Goal: Transaction & Acquisition: Purchase product/service

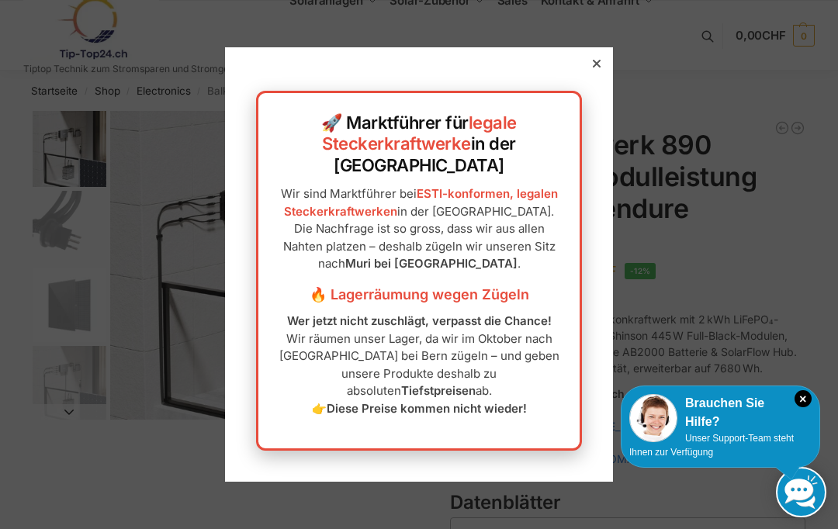
click at [801, 399] on icon "×" at bounding box center [802, 398] width 17 height 17
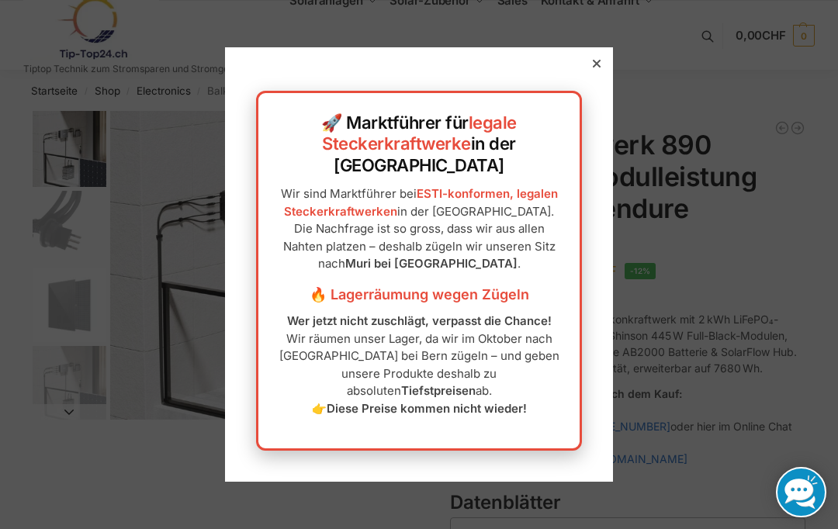
click at [596, 76] on div at bounding box center [419, 264] width 838 height 529
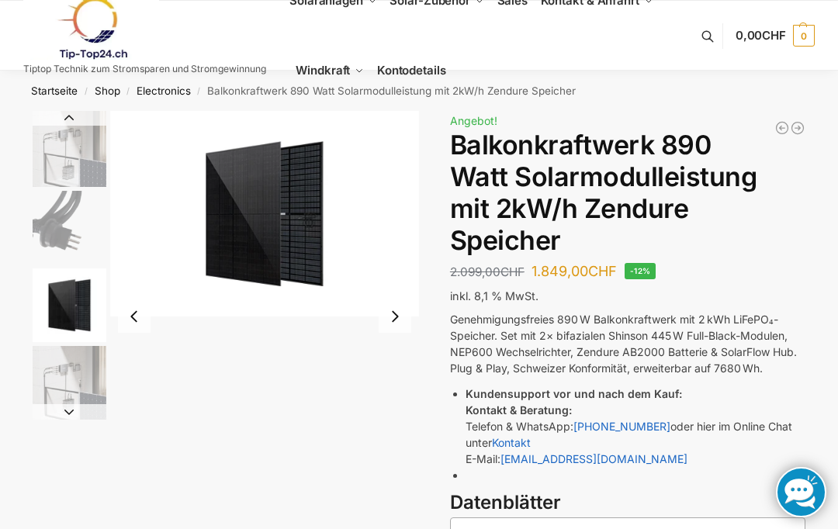
click at [70, 293] on img "3 / 5" at bounding box center [70, 305] width 74 height 74
click at [67, 390] on img "4 / 5" at bounding box center [70, 383] width 74 height 74
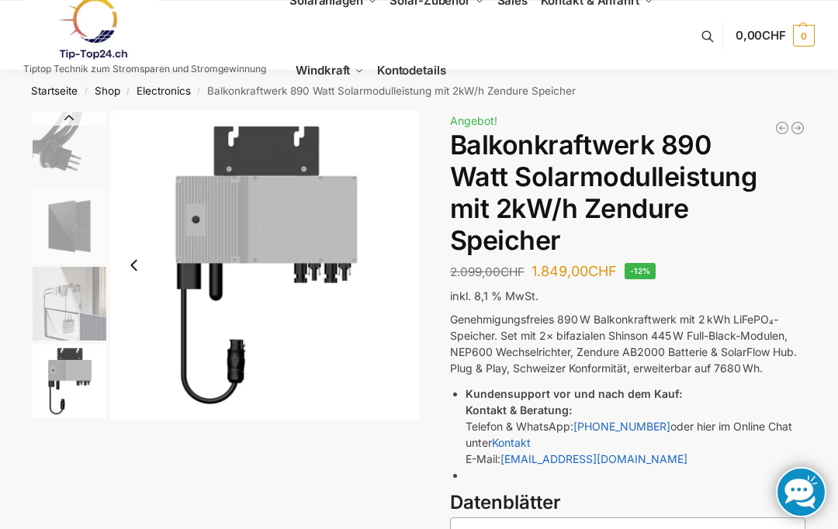
click at [71, 383] on img "5 / 5" at bounding box center [70, 381] width 74 height 74
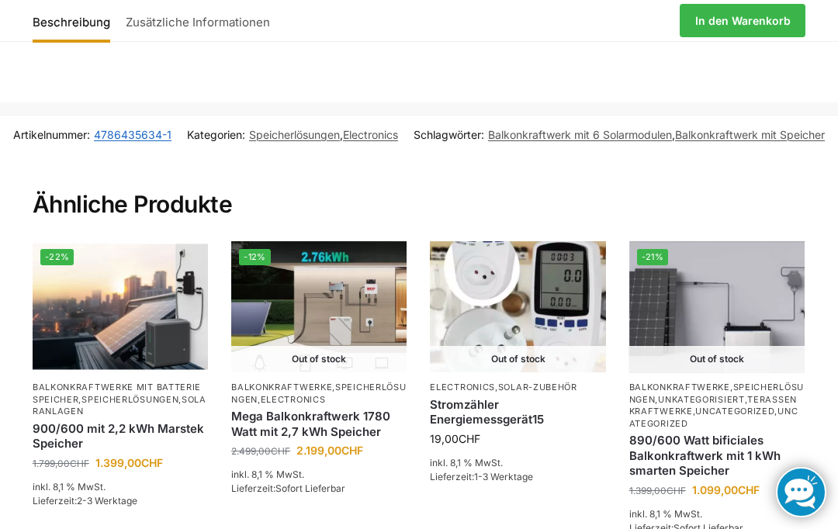
scroll to position [2789, 0]
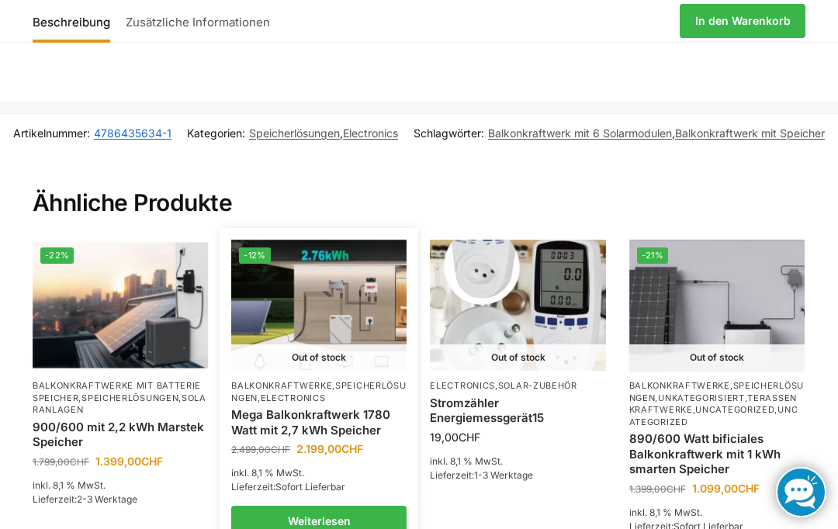
click at [340, 407] on link "Mega Balkonkraftwerk 1780 Watt mit 2,7 kWh Speicher" at bounding box center [318, 422] width 175 height 30
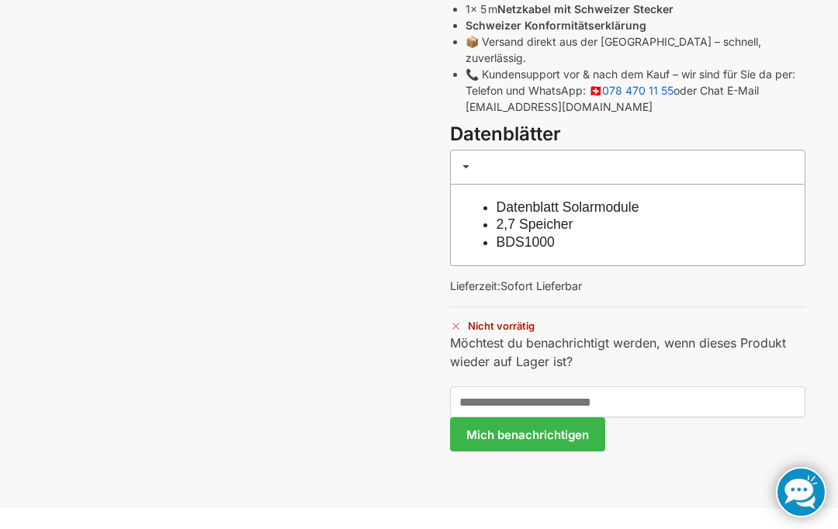
scroll to position [880, 0]
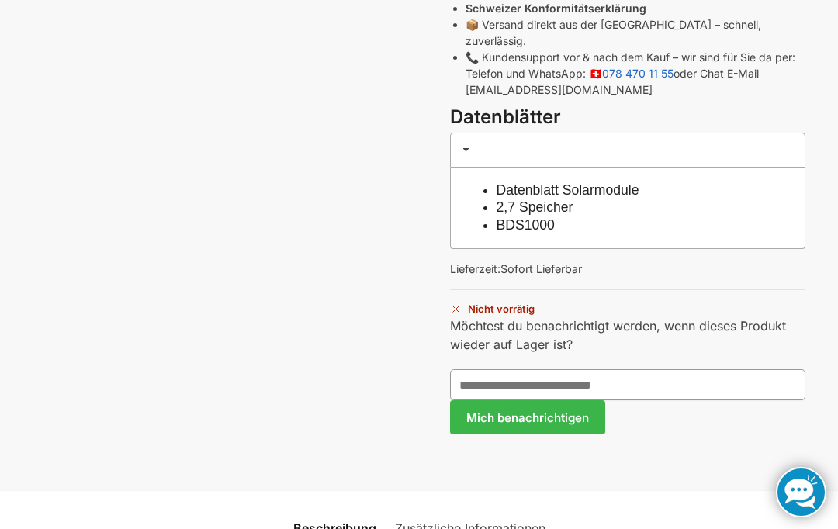
click at [642, 369] on input "text" at bounding box center [627, 384] width 355 height 31
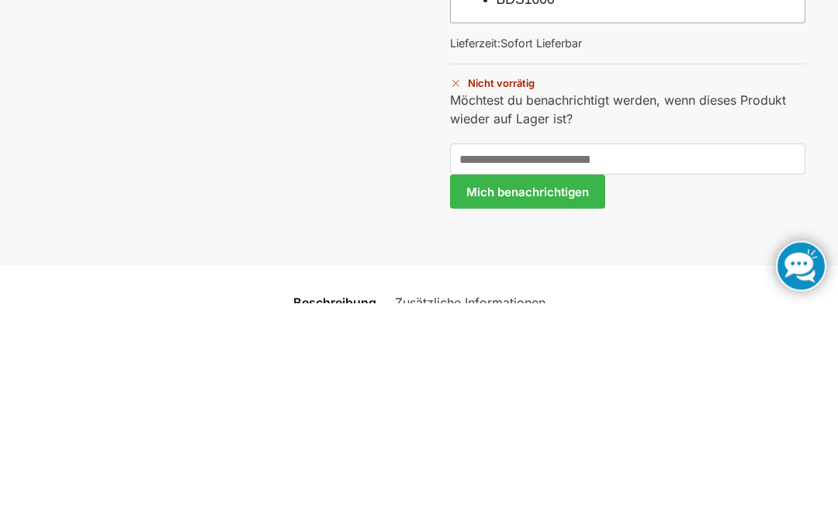
scroll to position [1106, 0]
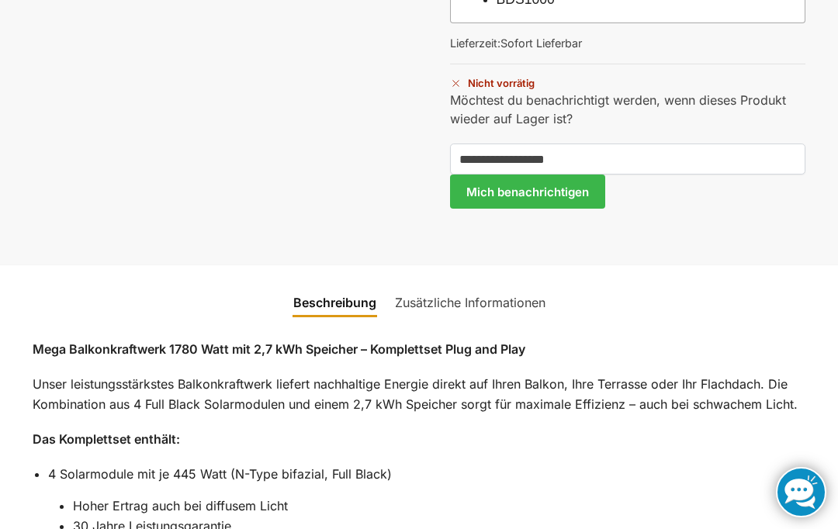
type input "**********"
click at [570, 175] on button "Mich benachrichtigen" at bounding box center [527, 192] width 155 height 34
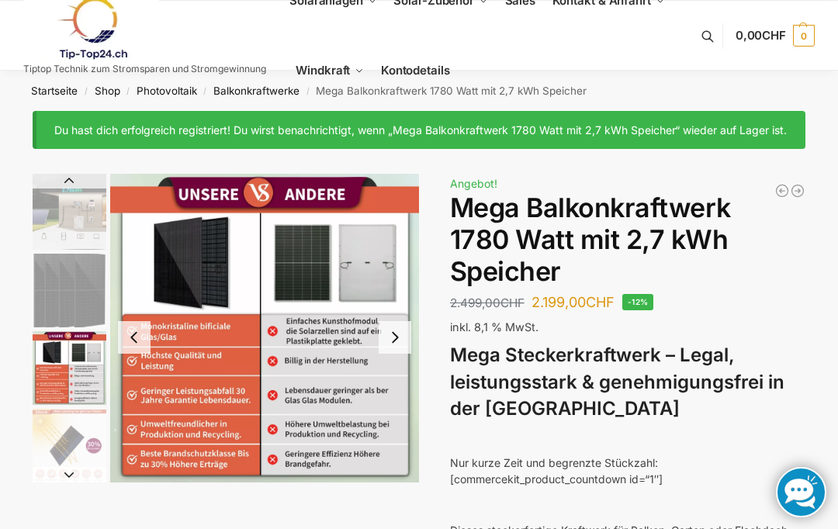
click at [68, 383] on img "3 / 9" at bounding box center [70, 368] width 74 height 74
click at [58, 465] on img "4 / 9" at bounding box center [70, 446] width 74 height 74
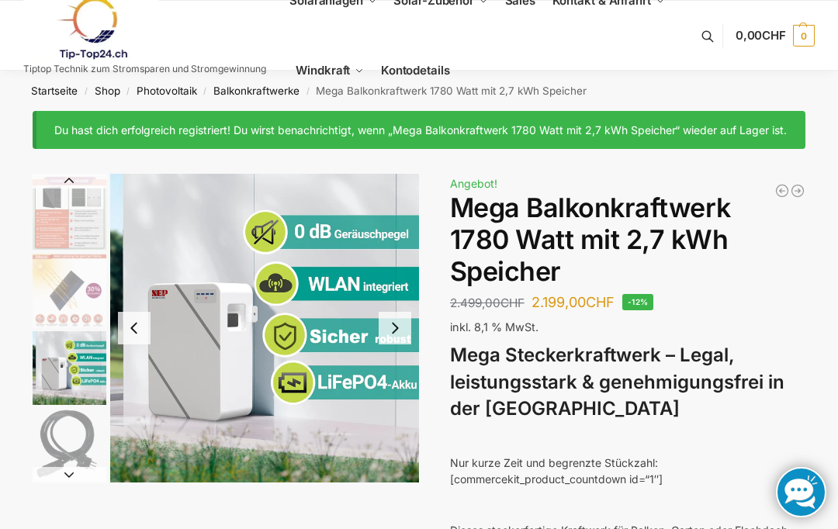
click at [83, 383] on img "5 / 9" at bounding box center [70, 368] width 74 height 74
click at [69, 456] on img "6 / 9" at bounding box center [70, 446] width 74 height 74
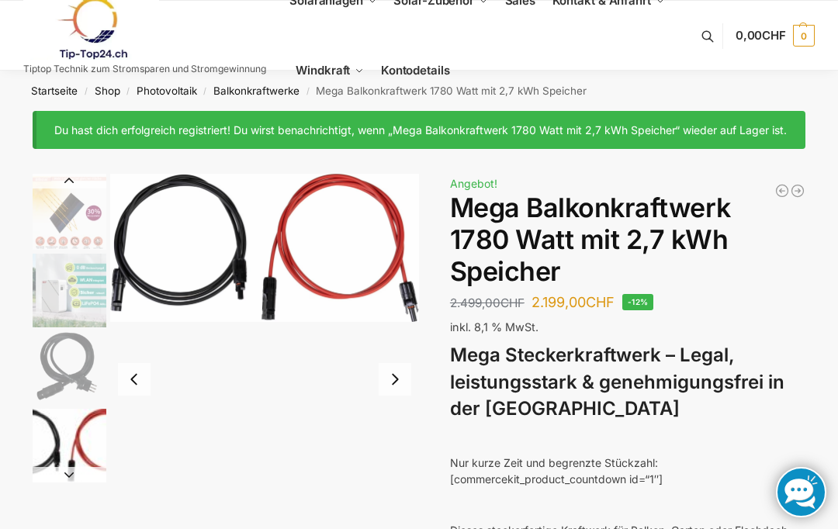
click at [73, 456] on img "7 / 9" at bounding box center [70, 446] width 74 height 74
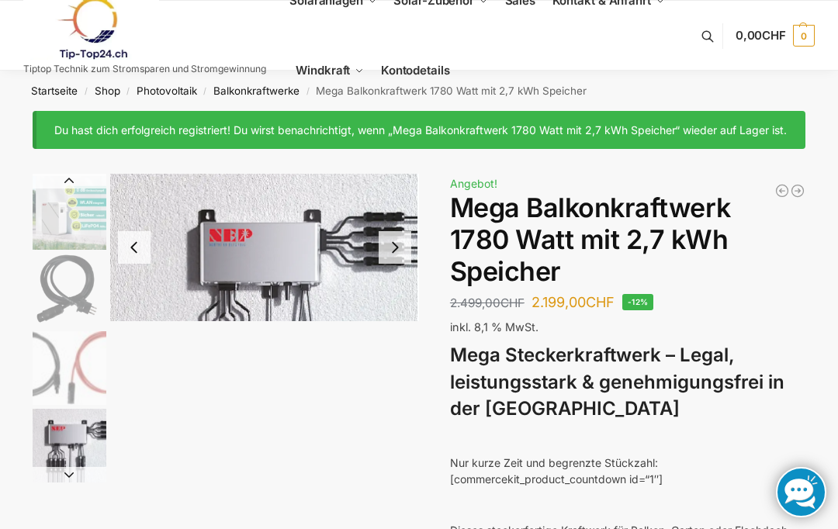
click at [85, 452] on img "8 / 9" at bounding box center [70, 446] width 74 height 74
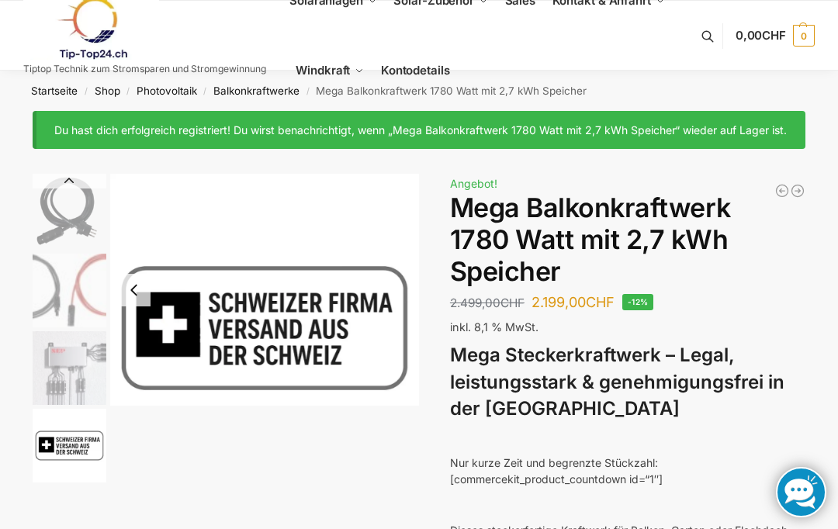
click at [75, 456] on img "9 / 9" at bounding box center [70, 446] width 74 height 74
click at [263, 90] on link "Balkonkraftwerke" at bounding box center [256, 91] width 86 height 12
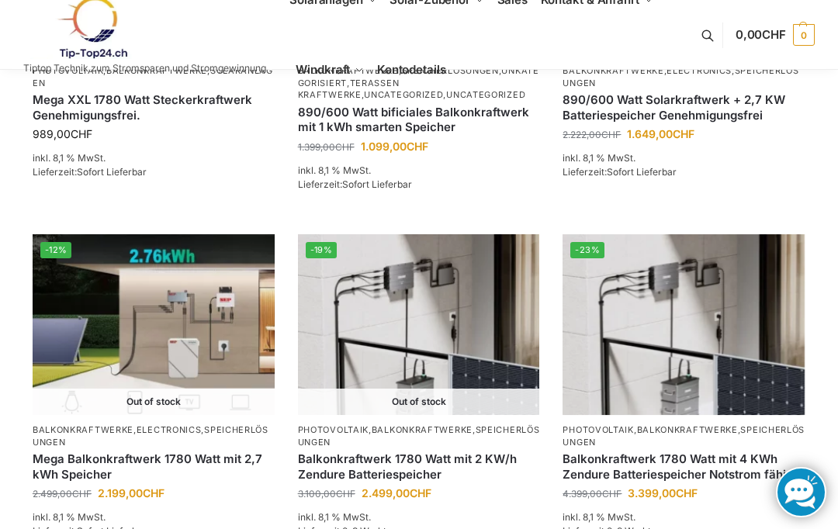
scroll to position [1167, 0]
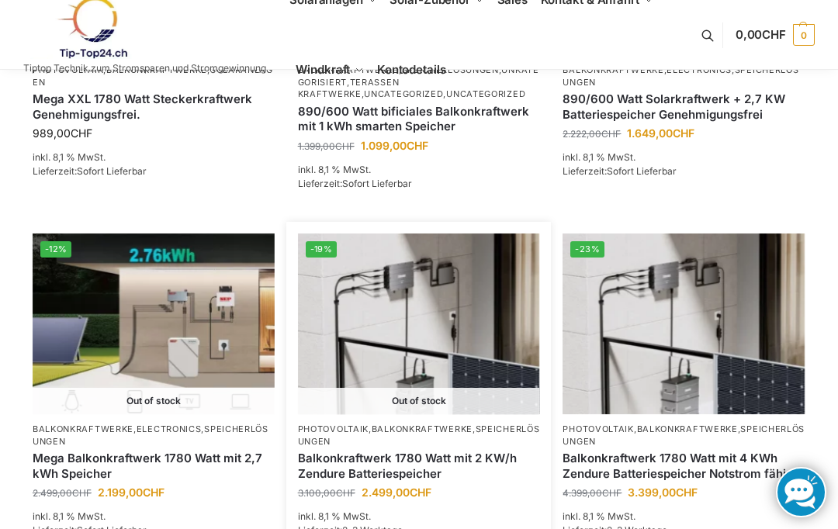
click at [469, 473] on link "Balkonkraftwerk 1780 Watt mit 2 KW/h Zendure Batteriespeicher" at bounding box center [419, 466] width 242 height 30
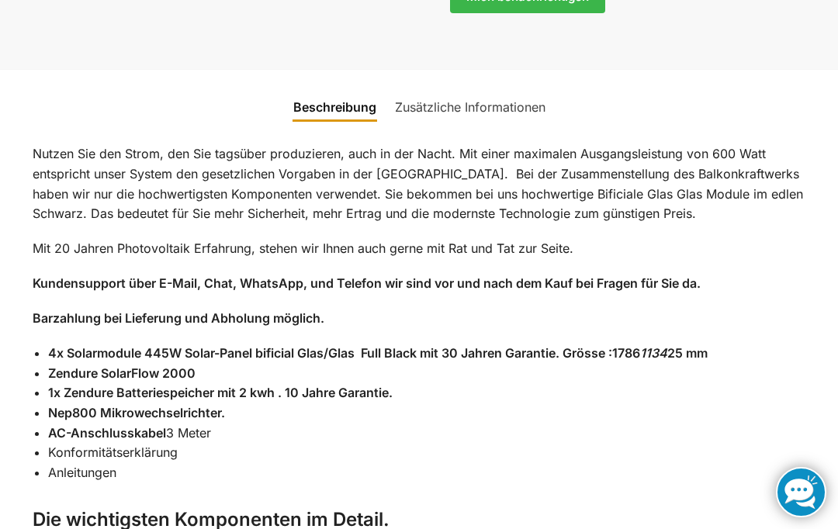
scroll to position [1603, 0]
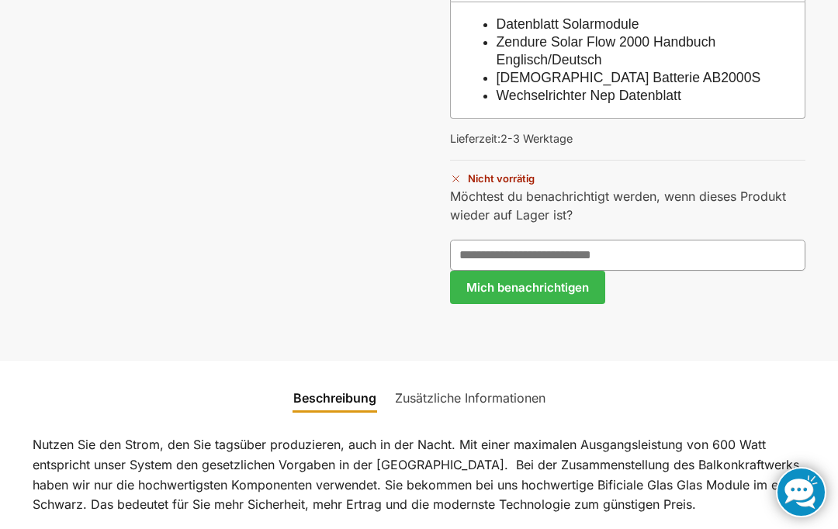
click at [649, 240] on input "text" at bounding box center [627, 255] width 355 height 31
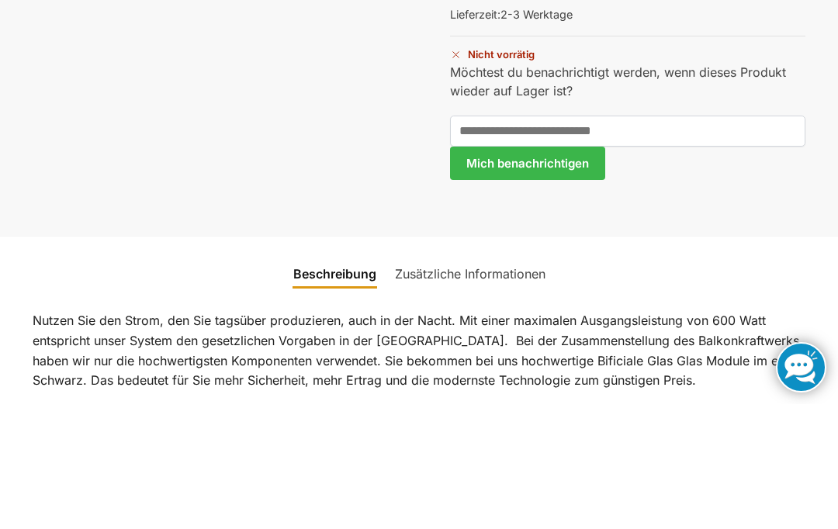
scroll to position [1410, 0]
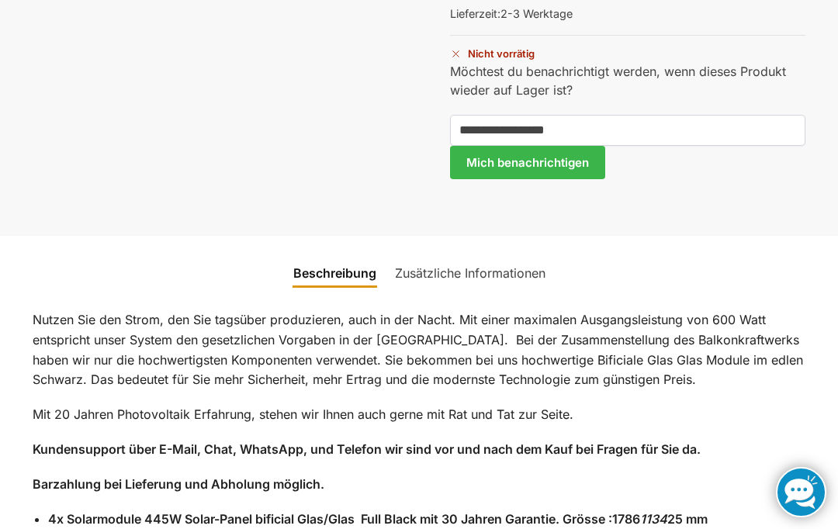
type input "**********"
click at [571, 146] on button "Mich benachrichtigen" at bounding box center [527, 163] width 155 height 34
